Goal: Task Accomplishment & Management: Use online tool/utility

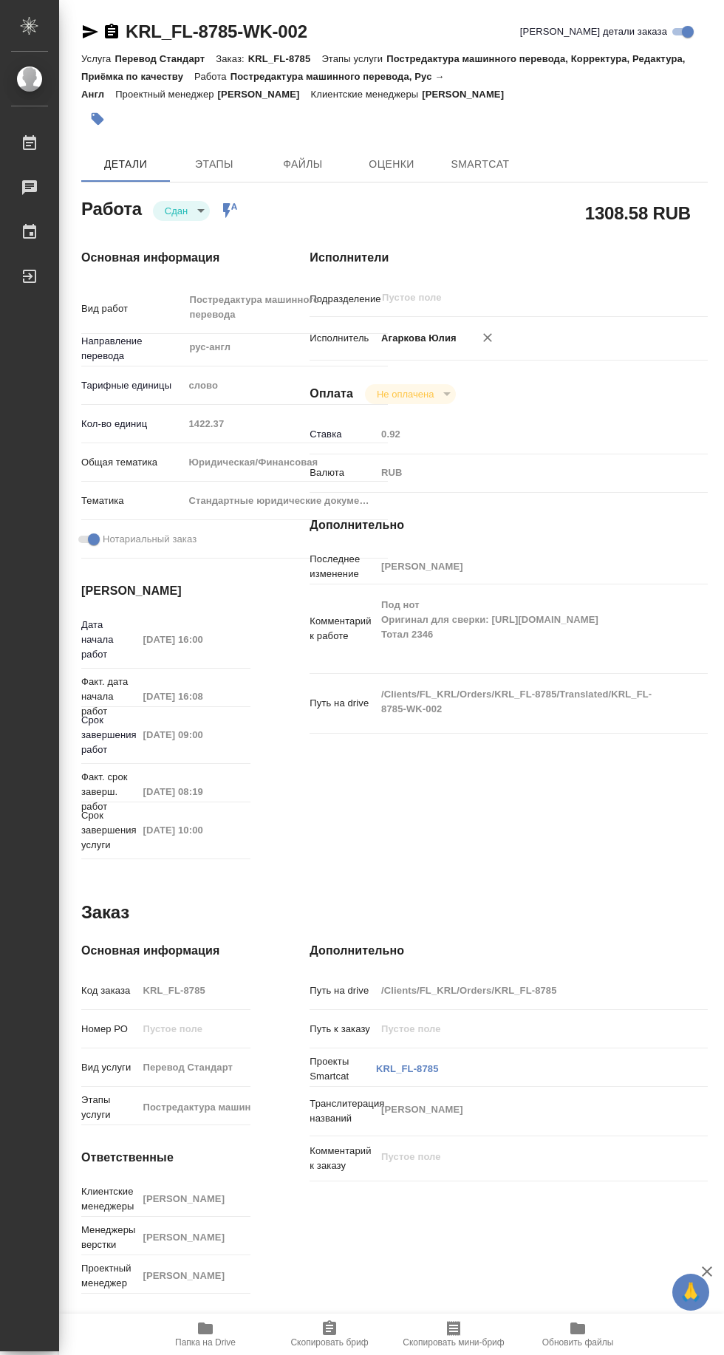
type textarea "x"
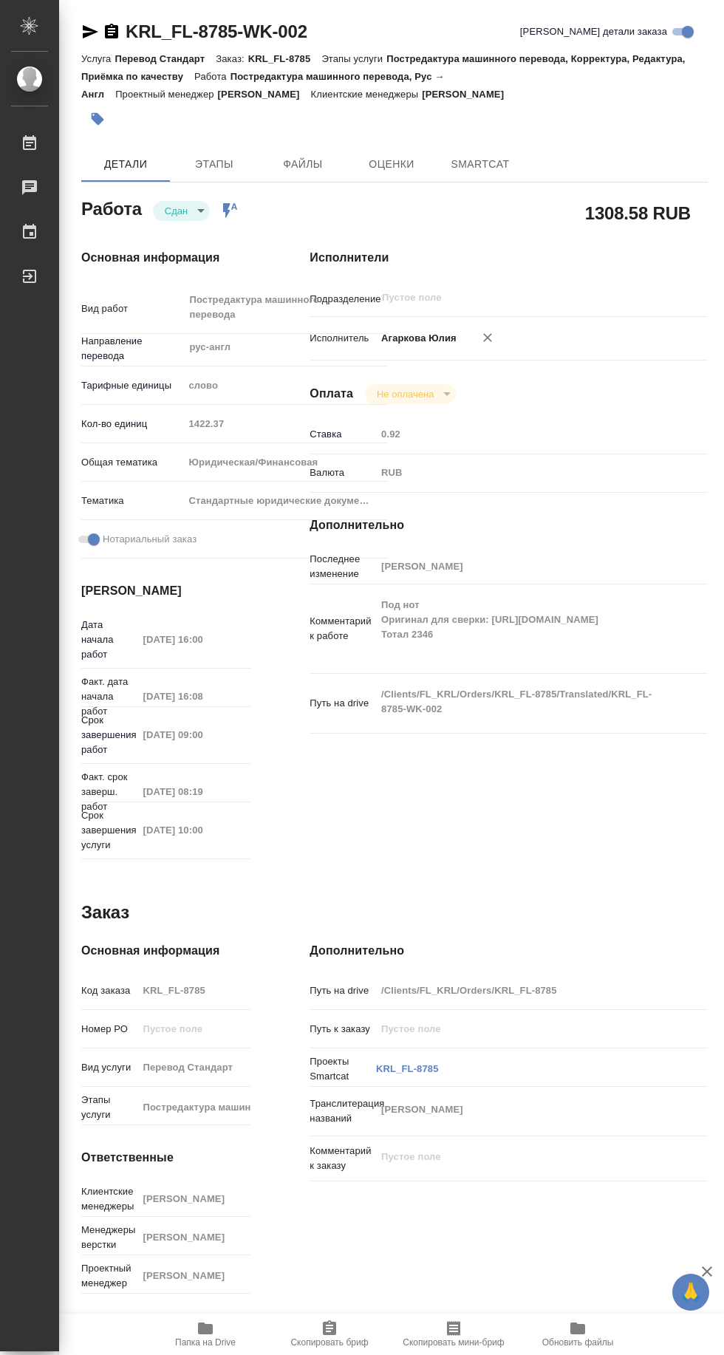
type textarea "x"
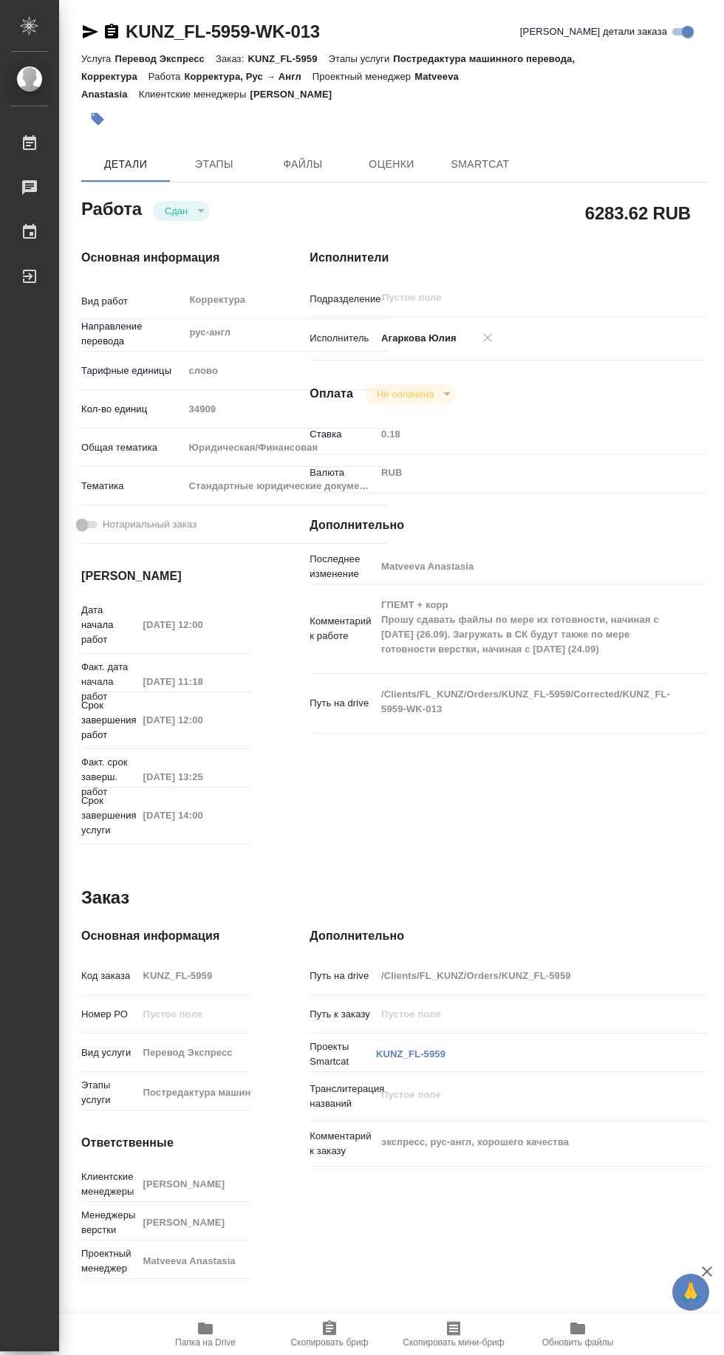
type textarea "x"
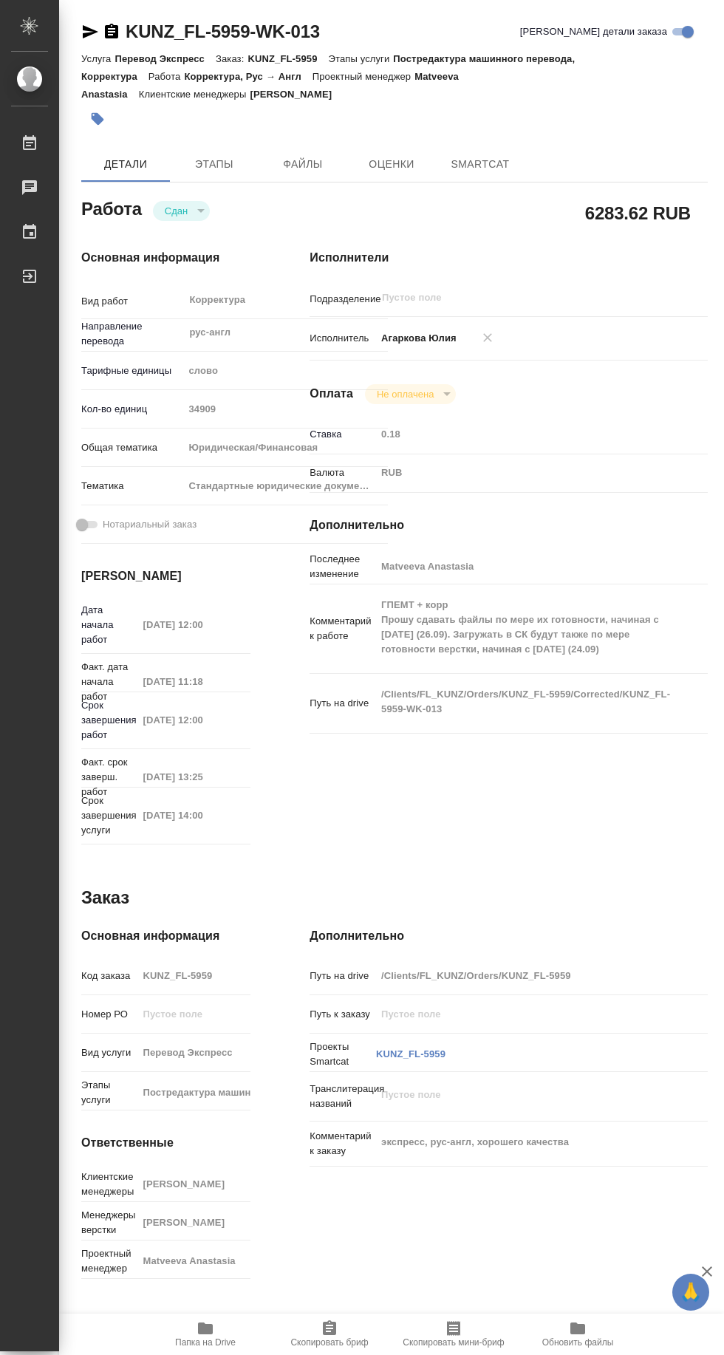
type textarea "x"
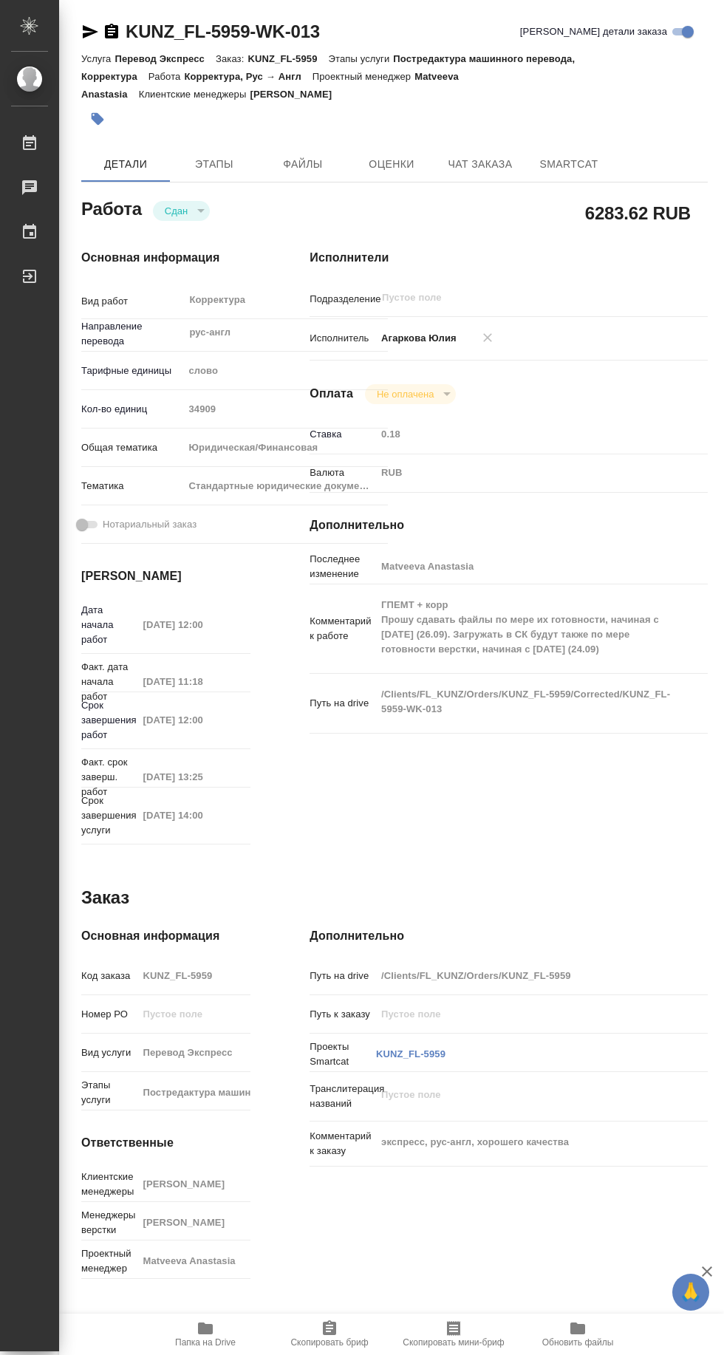
type textarea "x"
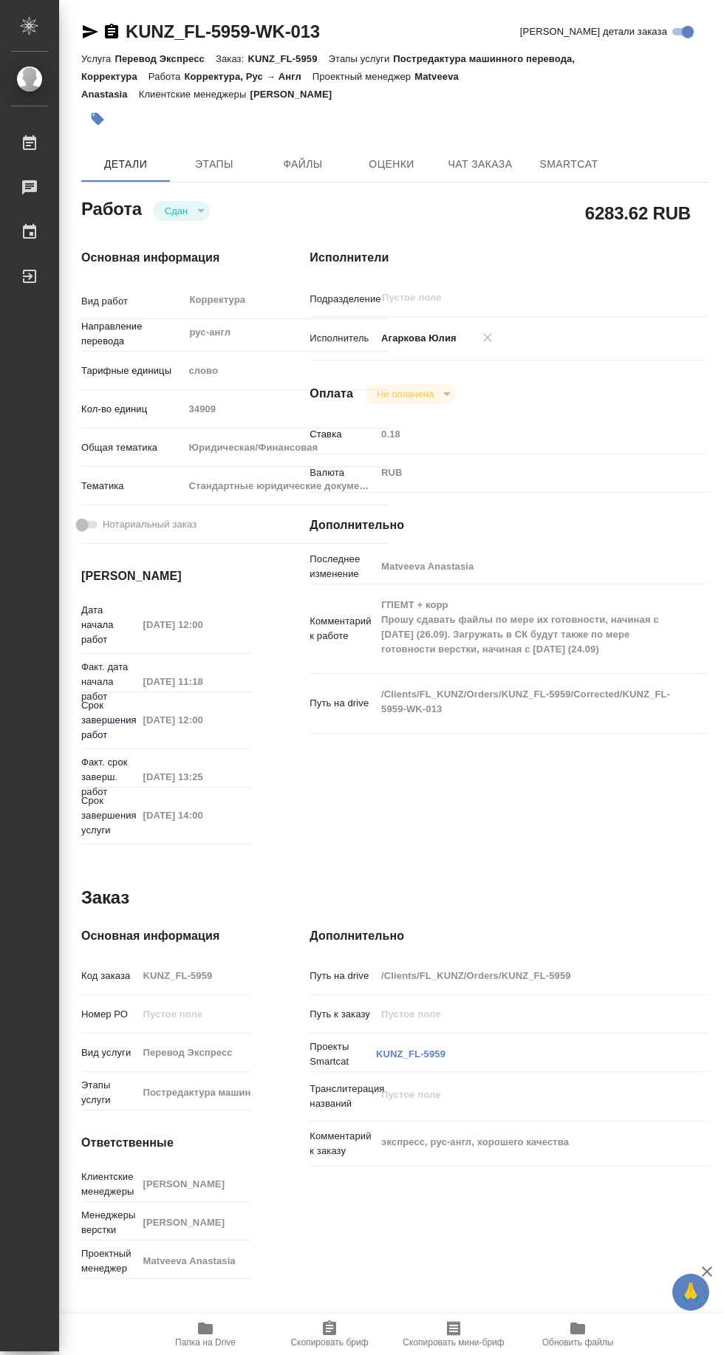
type textarea "x"
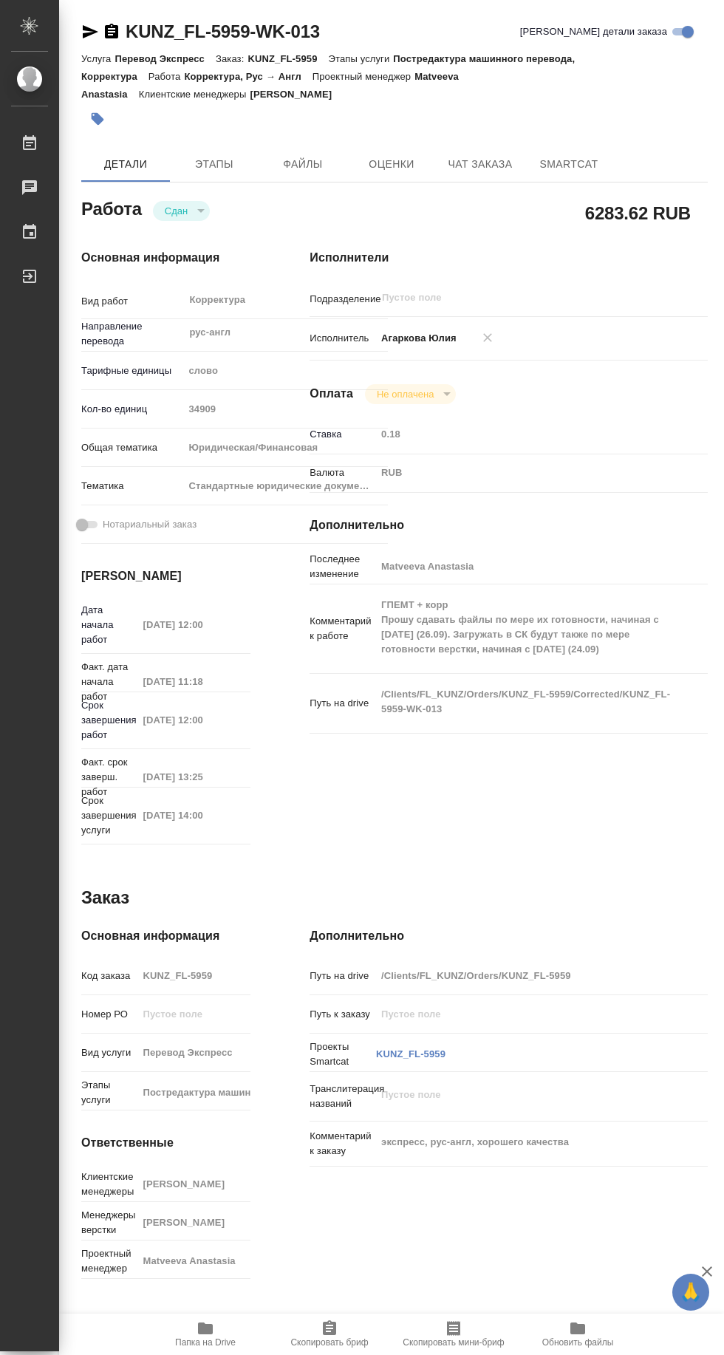
click at [595, 155] on span "SmartCat" at bounding box center [569, 164] width 71 height 18
